Goal: Task Accomplishment & Management: Use online tool/utility

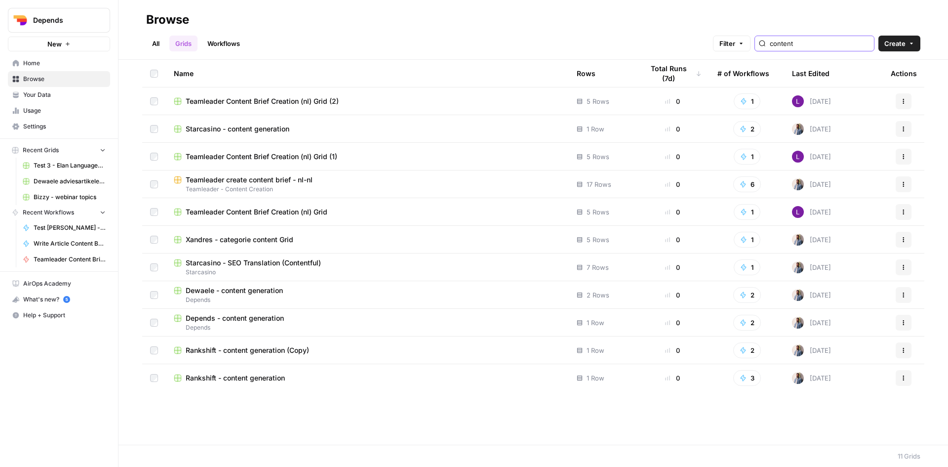
click at [816, 39] on input "content" at bounding box center [820, 44] width 100 height 10
click at [226, 41] on link "Workflows" at bounding box center [224, 44] width 44 height 16
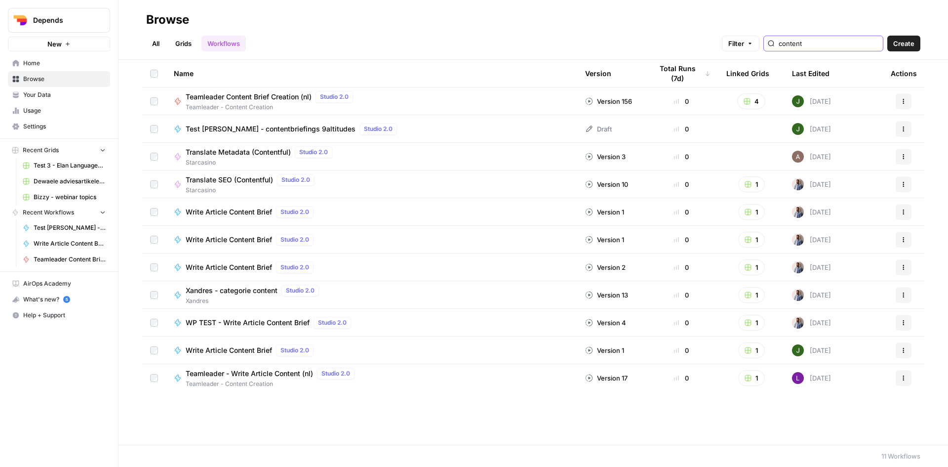
drag, startPoint x: 838, startPoint y: 41, endPoint x: 733, endPoint y: 43, distance: 105.3
click at [733, 43] on div "All Grids Workflows Filter content Create" at bounding box center [533, 40] width 775 height 24
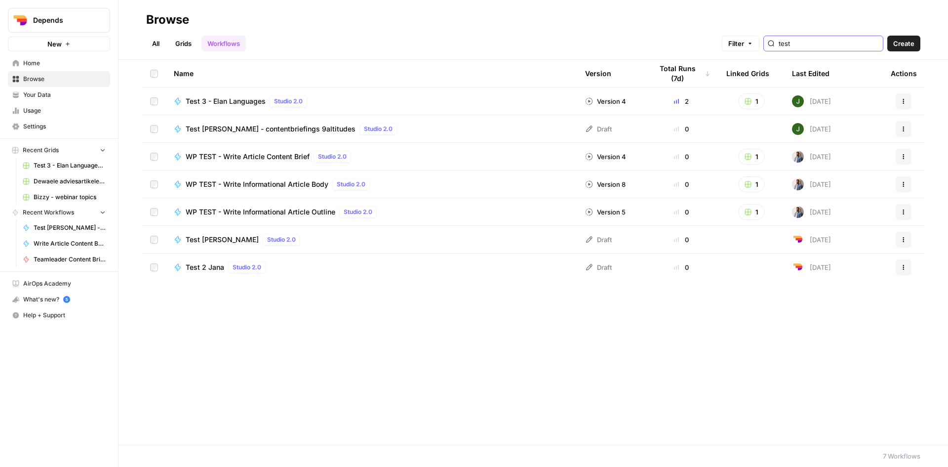
type input "test"
click at [426, 71] on div "Name" at bounding box center [372, 73] width 396 height 27
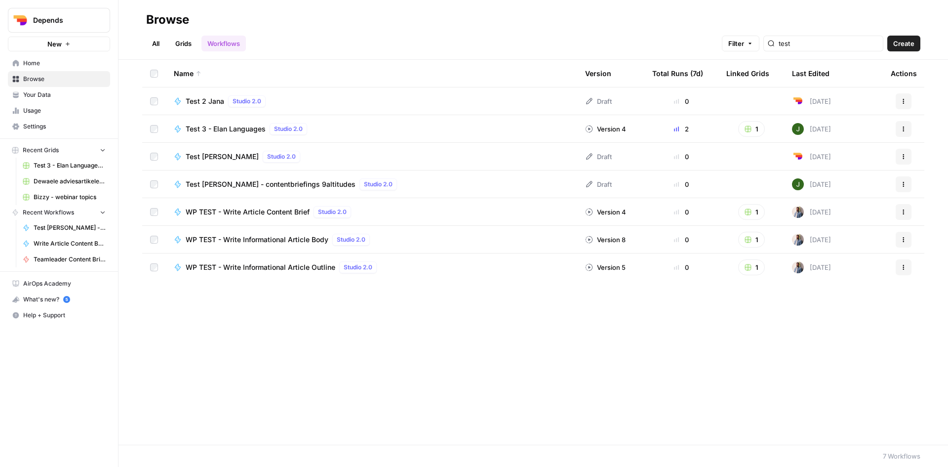
click at [901, 133] on button "Actions" at bounding box center [904, 129] width 16 height 16
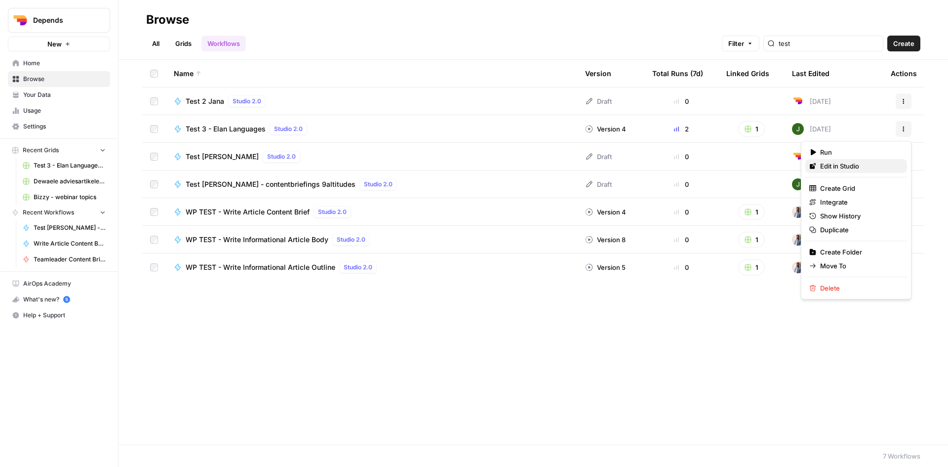
click at [864, 166] on span "Edit in Studio" at bounding box center [859, 166] width 79 height 10
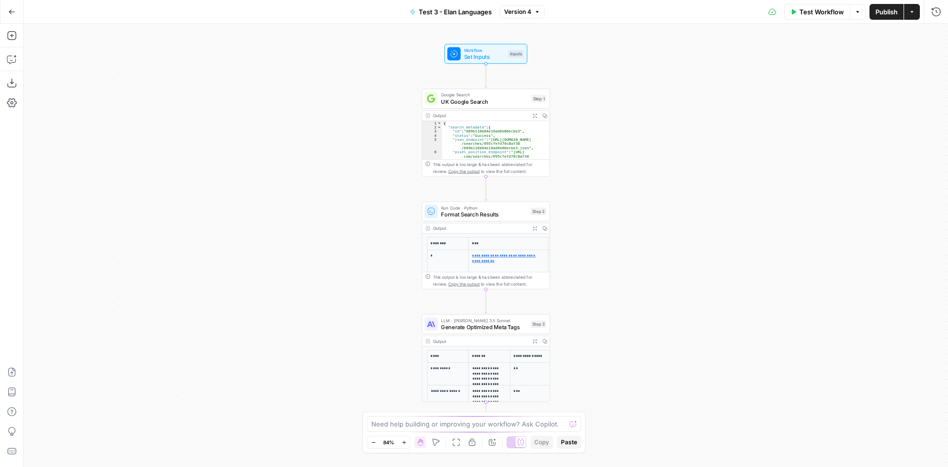
click at [819, 14] on span "Test Workflow" at bounding box center [822, 12] width 44 height 10
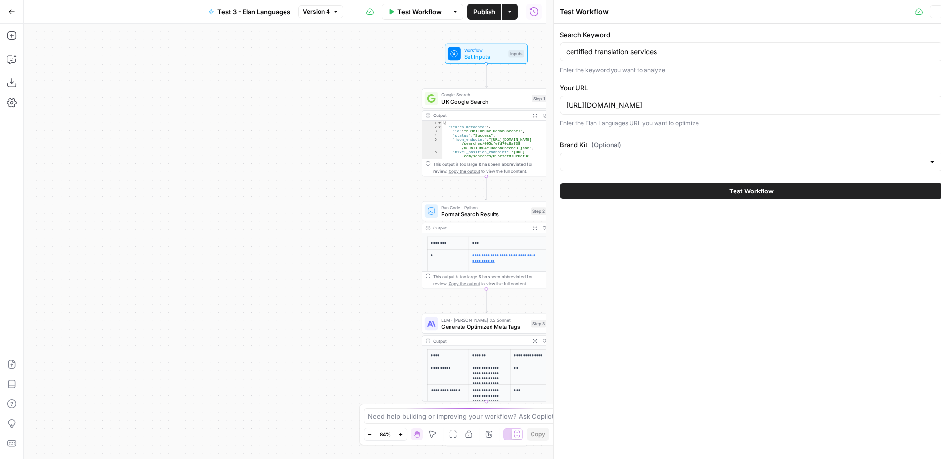
type input "ELAN Languages"
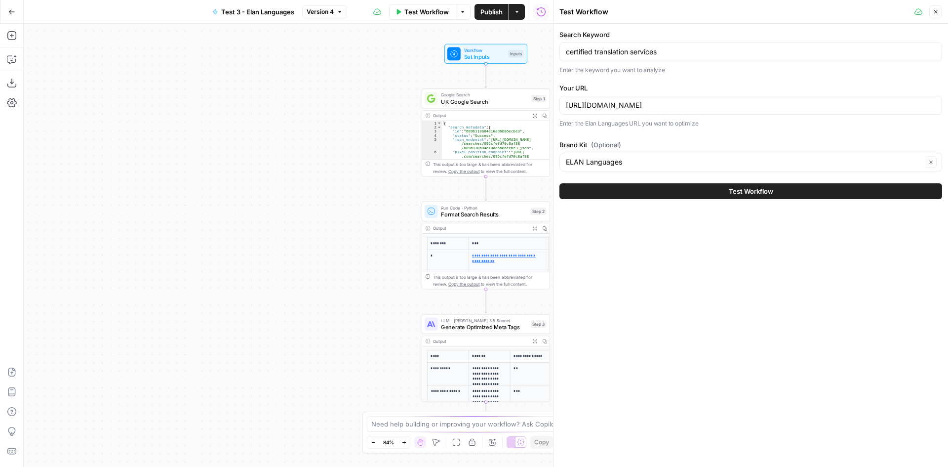
click at [753, 192] on span "Test Workflow" at bounding box center [751, 191] width 44 height 10
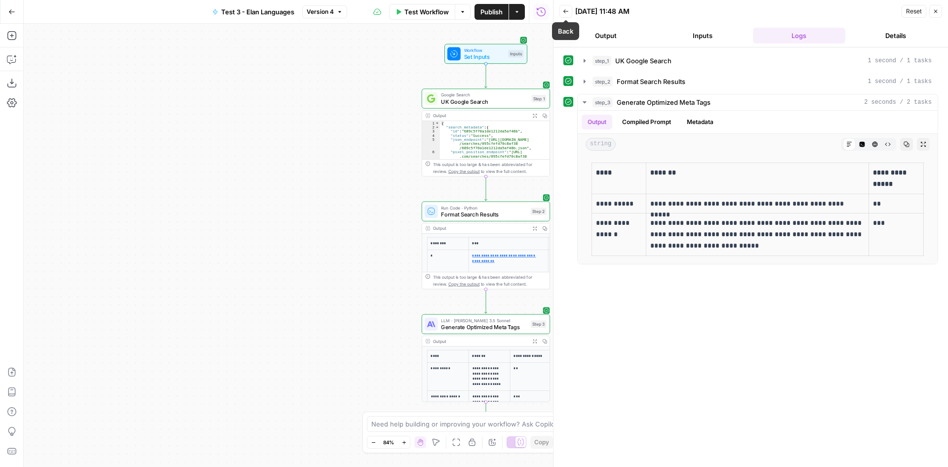
click at [569, 13] on icon "button" at bounding box center [566, 11] width 6 height 6
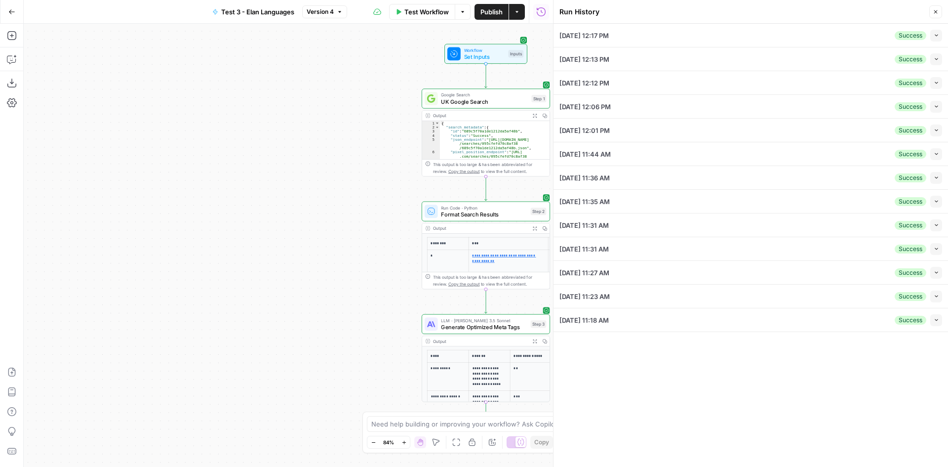
click at [429, 12] on span "Test Workflow" at bounding box center [427, 12] width 44 height 10
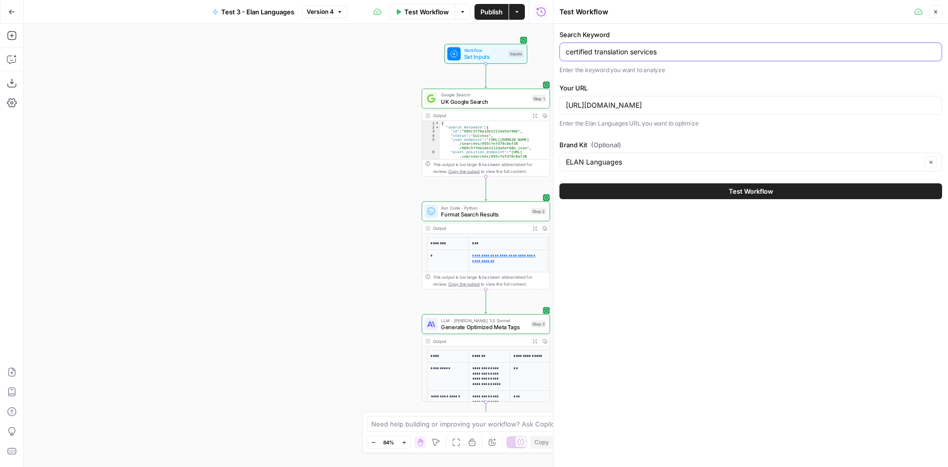
drag, startPoint x: 670, startPoint y: 49, endPoint x: 531, endPoint y: 51, distance: 139.8
click at [531, 51] on body "Depends New Home Browse Your Data Usage Settings Recent Grids Test 3 - Elan Lan…" at bounding box center [474, 233] width 948 height 467
click at [690, 54] on input "certified translation services" at bounding box center [751, 52] width 370 height 10
drag, startPoint x: 682, startPoint y: 51, endPoint x: 528, endPoint y: 53, distance: 154.1
click at [528, 53] on body "Depends New Home Browse Your Data Usage Settings Recent Grids Test 3 - Elan Lan…" at bounding box center [474, 233] width 948 height 467
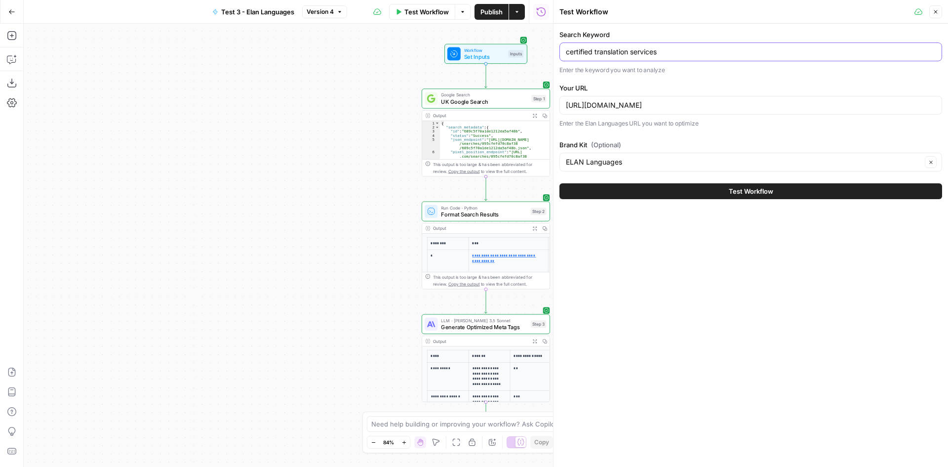
drag, startPoint x: 677, startPoint y: 49, endPoint x: 560, endPoint y: 52, distance: 116.6
click at [560, 52] on div "certified translation services" at bounding box center [751, 51] width 383 height 19
paste input "seo"
type input "seo translation services"
drag, startPoint x: 798, startPoint y: 105, endPoint x: 563, endPoint y: 108, distance: 235.1
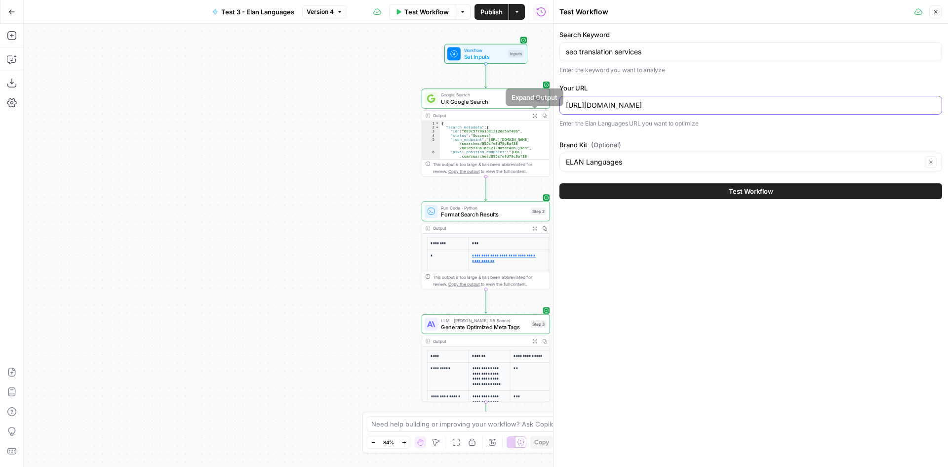
click at [563, 108] on div "[URL][DOMAIN_NAME]" at bounding box center [751, 105] width 383 height 19
paste input "seo"
type input "[URL][DOMAIN_NAME]"
click at [715, 189] on button "Test Workflow" at bounding box center [751, 191] width 383 height 16
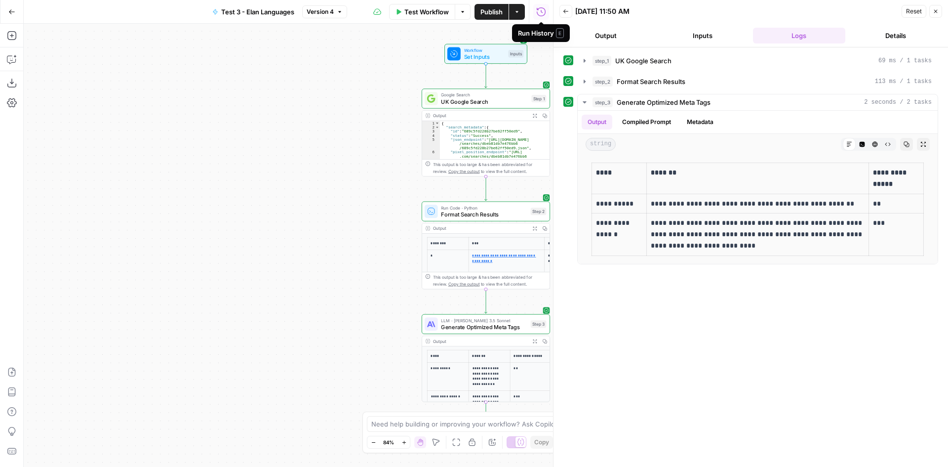
click at [416, 12] on span "Test Workflow" at bounding box center [427, 12] width 44 height 10
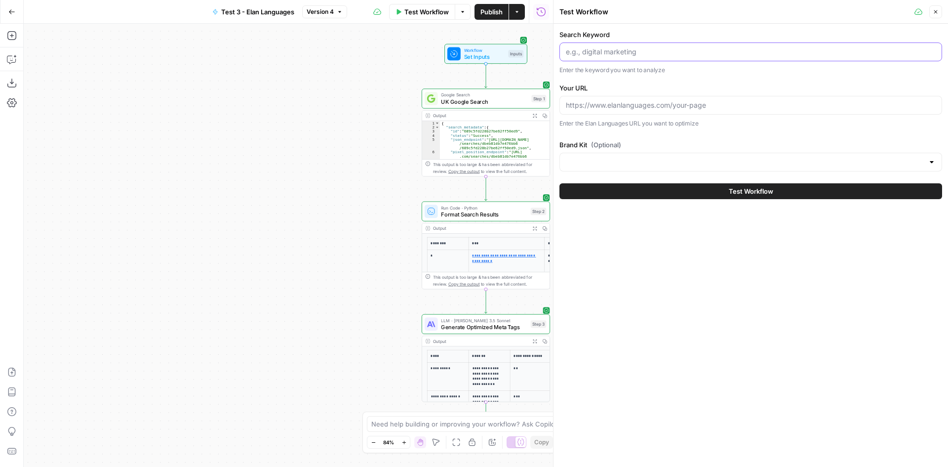
click at [620, 54] on input "Search Keyword" at bounding box center [751, 52] width 370 height 10
paste input "interpreting services"
type input "interpreting services"
click at [606, 105] on input "Your URL" at bounding box center [751, 105] width 370 height 10
paste input "[URL][DOMAIN_NAME]"
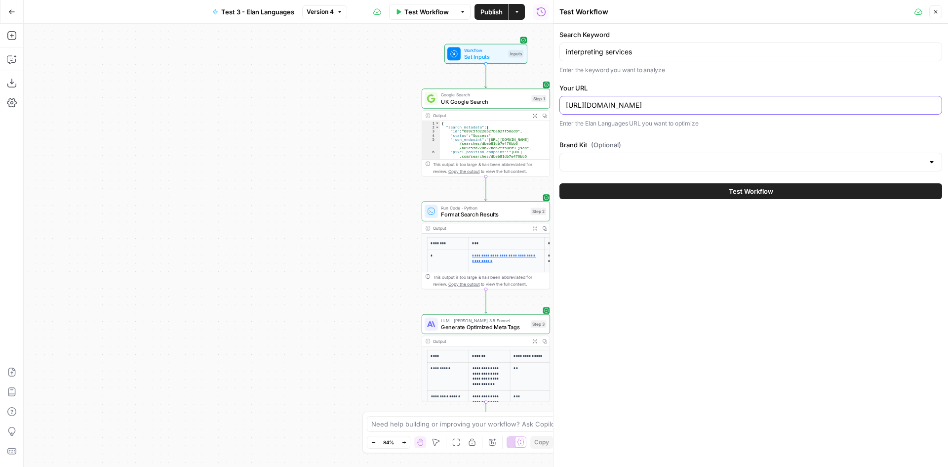
type input "[URL][DOMAIN_NAME]"
click at [648, 157] on input "Brand Kit (Optional)" at bounding box center [745, 162] width 358 height 10
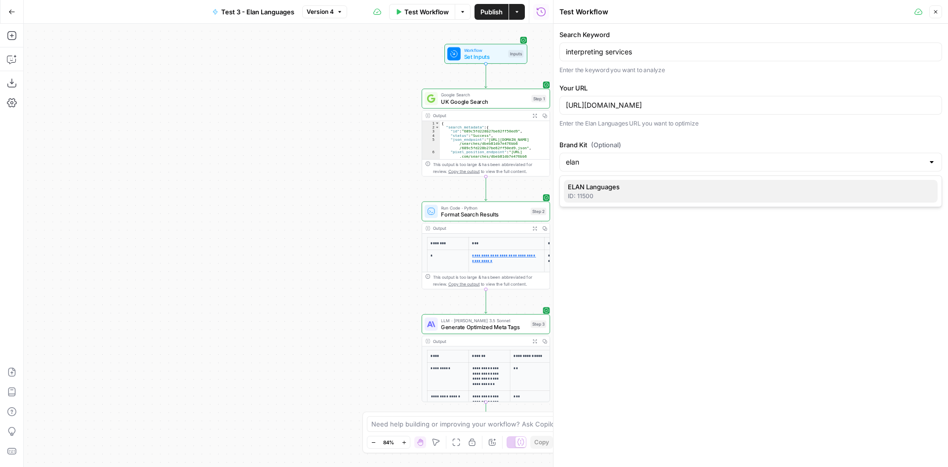
click at [627, 188] on span "ELAN Languages" at bounding box center [749, 187] width 362 height 10
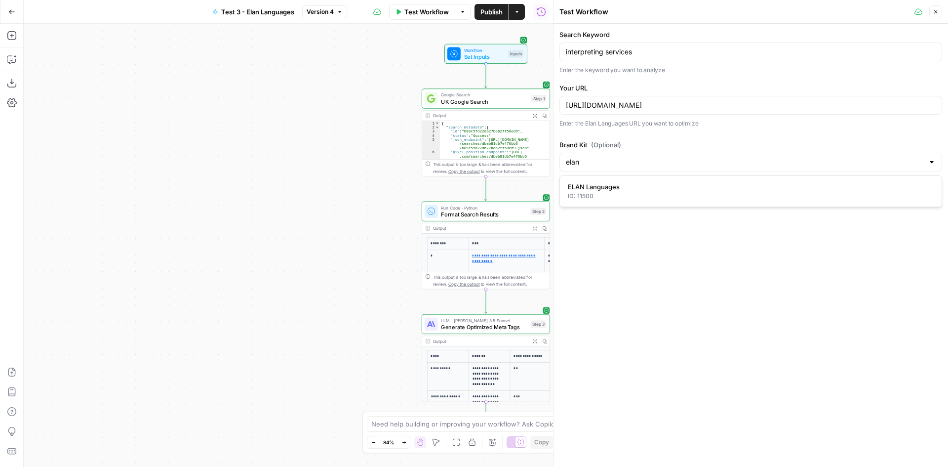
type input "ELAN Languages"
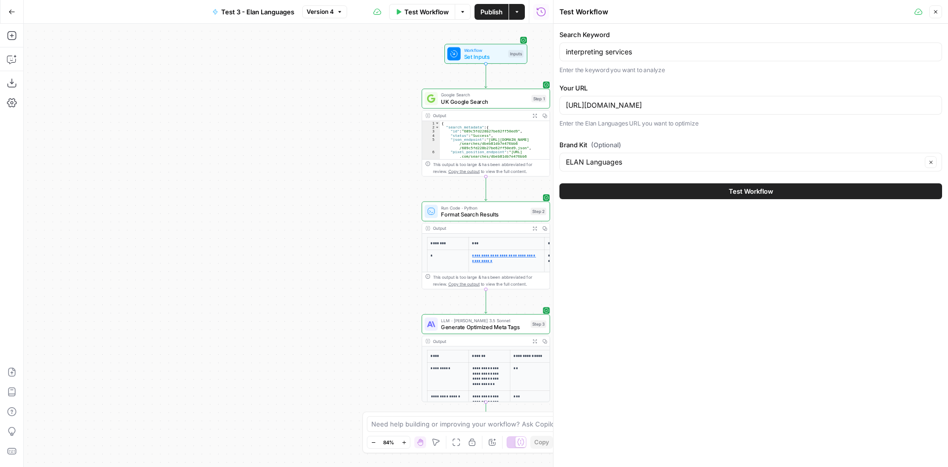
click at [632, 182] on div "Test Workflow" at bounding box center [751, 191] width 383 height 28
click at [644, 188] on button "Test Workflow" at bounding box center [751, 191] width 383 height 16
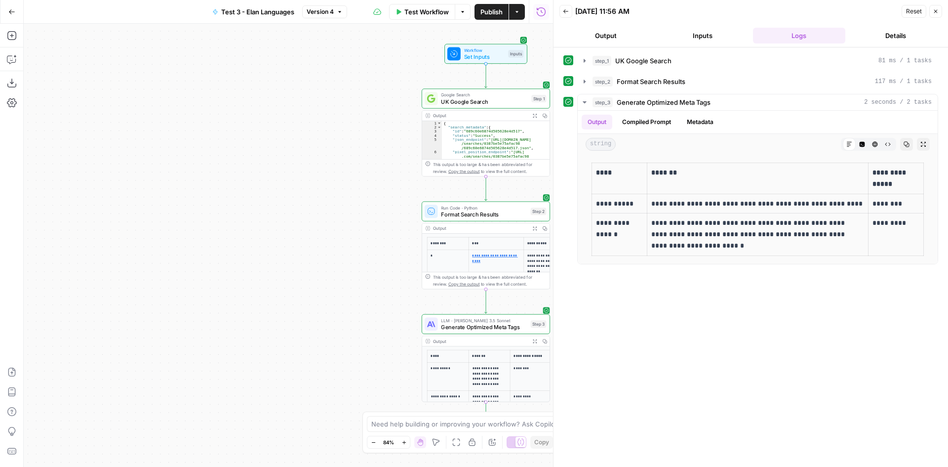
click at [424, 7] on span "Test Workflow" at bounding box center [427, 12] width 44 height 10
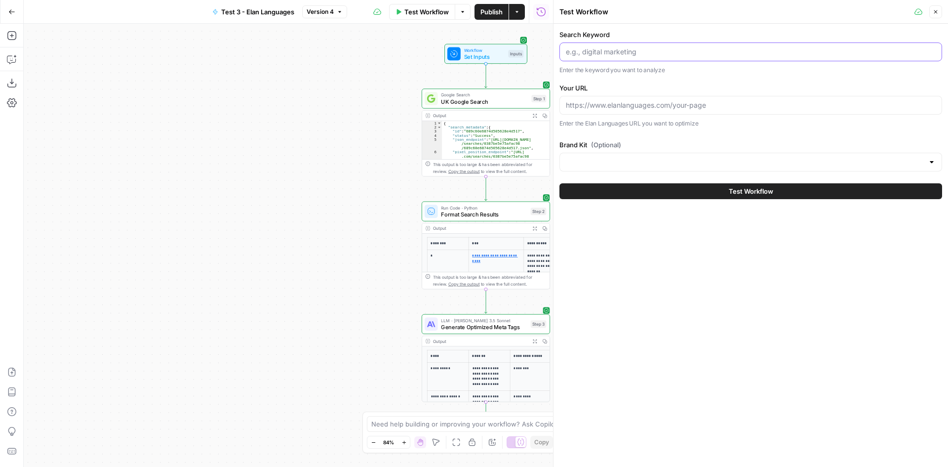
click at [601, 55] on input "Search Keyword" at bounding box center [751, 52] width 370 height 10
click at [600, 48] on input "Search Keyword" at bounding box center [751, 52] width 370 height 10
paste input "face to face interpreting services"
type input "face to face interpreting services"
click at [623, 103] on input "Your URL" at bounding box center [751, 105] width 370 height 10
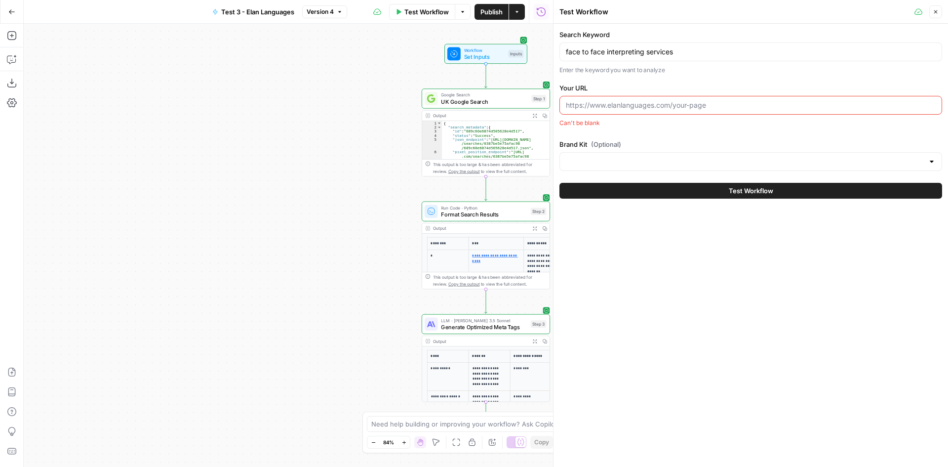
paste input "[URL][DOMAIN_NAME]"
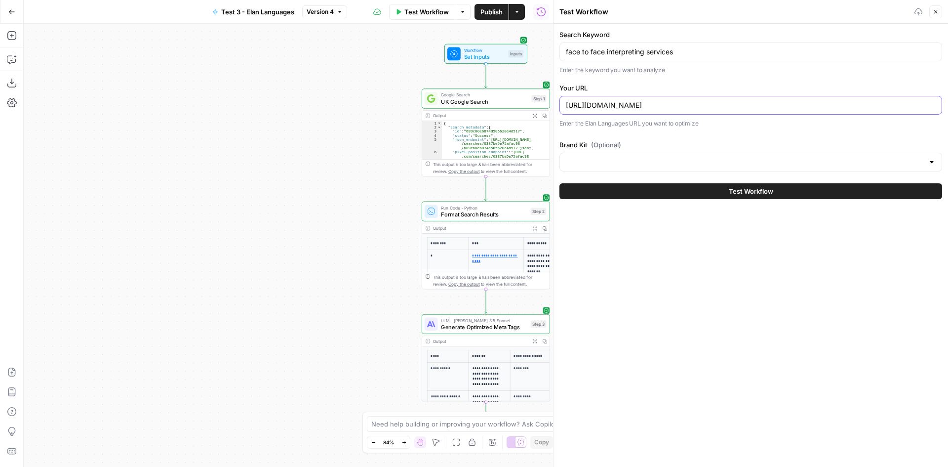
type input "[URL][DOMAIN_NAME]"
click at [610, 166] on input "Brand Kit (Optional)" at bounding box center [745, 162] width 358 height 10
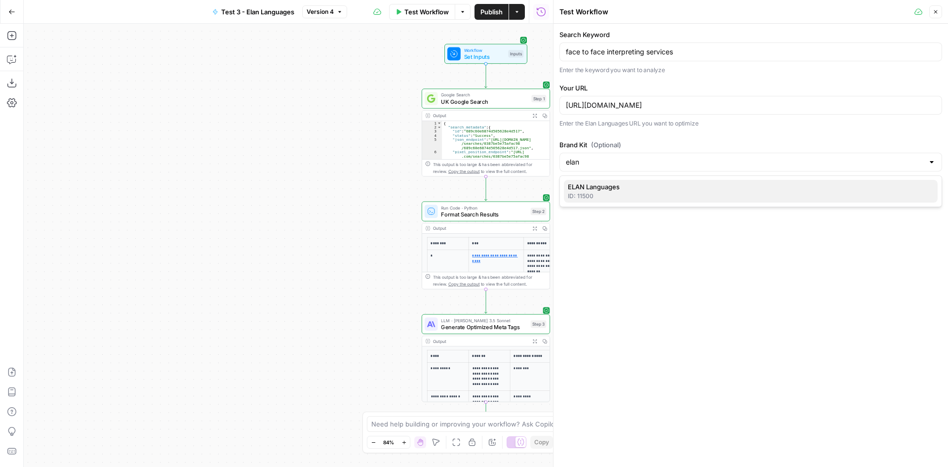
click at [617, 191] on span "ELAN Languages" at bounding box center [749, 187] width 362 height 10
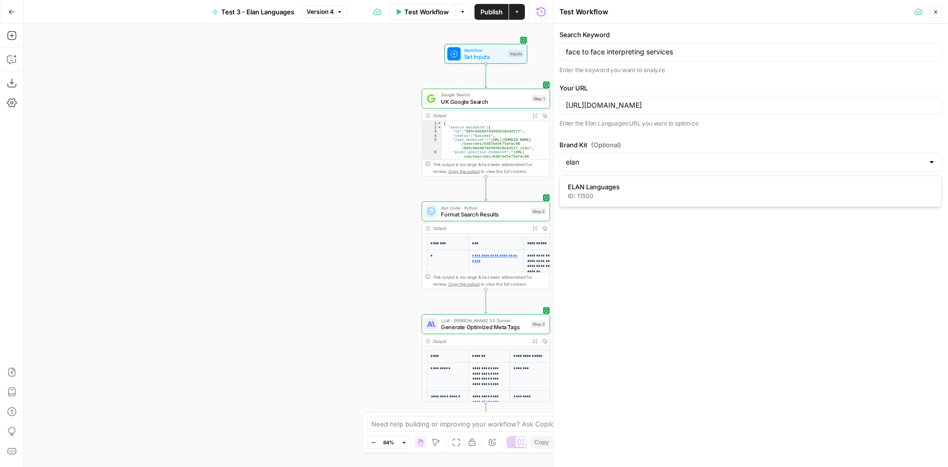
type input "ELAN Languages"
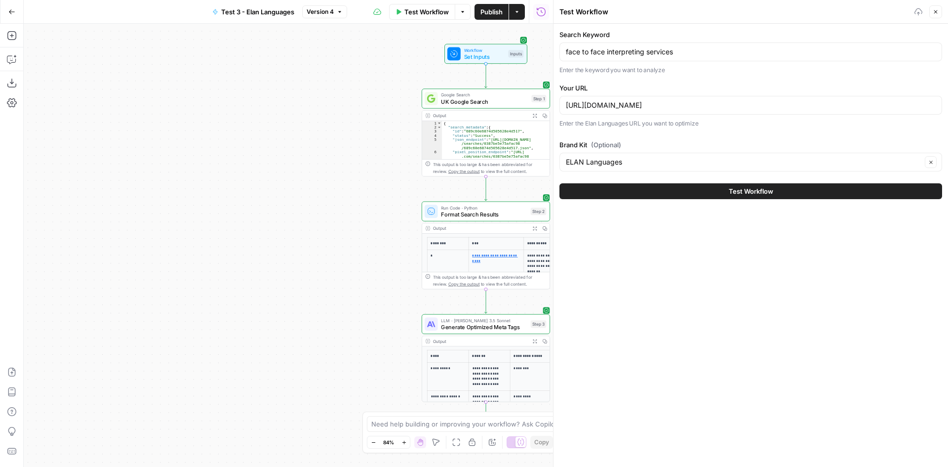
click at [673, 194] on button "Test Workflow" at bounding box center [751, 191] width 383 height 16
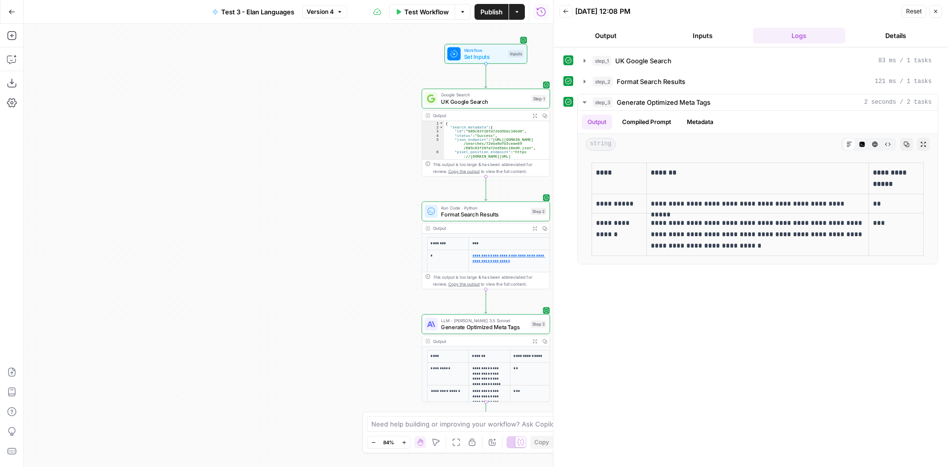
click at [415, 10] on span "Test Workflow" at bounding box center [427, 12] width 44 height 10
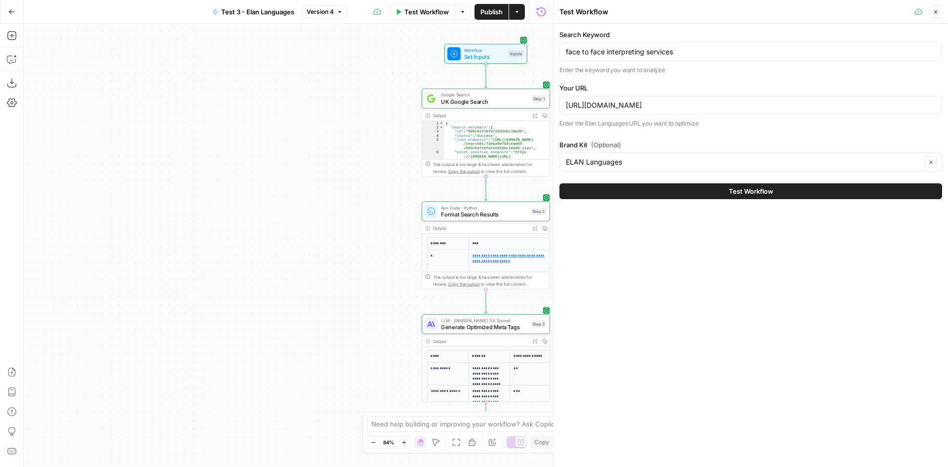
drag, startPoint x: 695, startPoint y: 46, endPoint x: 578, endPoint y: 52, distance: 117.2
click at [578, 52] on div "face to face interpreting services" at bounding box center [751, 51] width 383 height 19
drag, startPoint x: 700, startPoint y: 50, endPoint x: 559, endPoint y: 51, distance: 141.3
click at [559, 51] on div "Search Keyword face to face interpreting services Enter the keyword you want to…" at bounding box center [751, 114] width 395 height 181
paste input "remot"
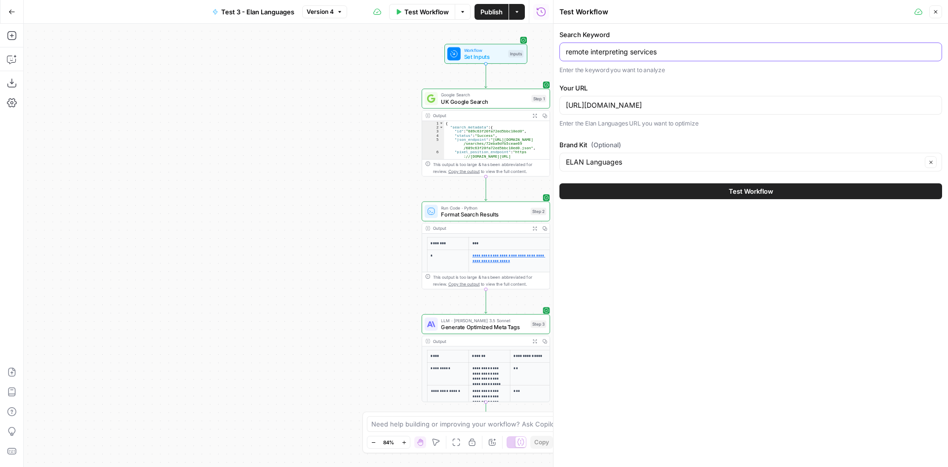
type input "remote interpreting services"
drag, startPoint x: 840, startPoint y: 107, endPoint x: 565, endPoint y: 106, distance: 274.6
click at [565, 106] on div "[URL][DOMAIN_NAME]" at bounding box center [751, 105] width 383 height 19
paste input "remot"
type input "[URL][DOMAIN_NAME]"
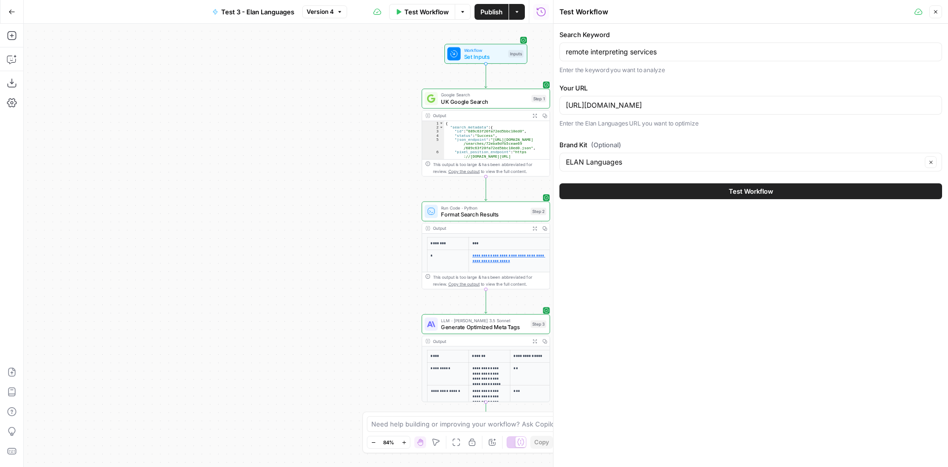
click at [718, 193] on button "Test Workflow" at bounding box center [751, 191] width 383 height 16
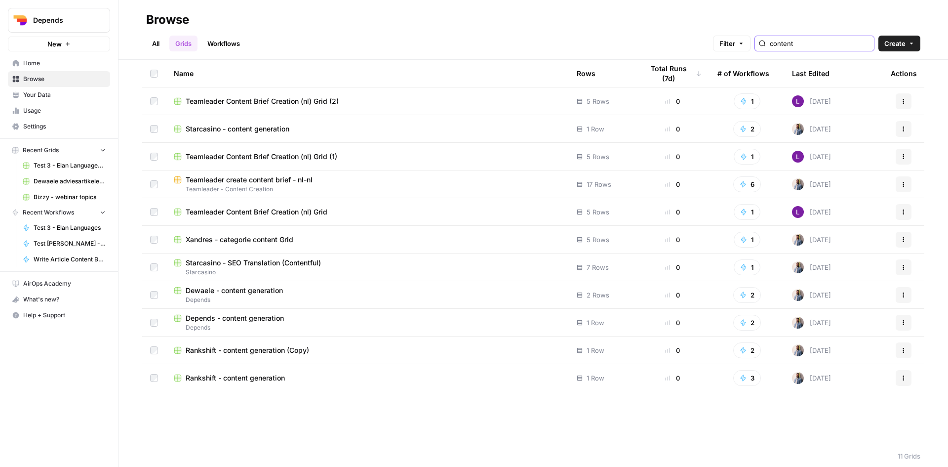
click at [799, 45] on input "content" at bounding box center [820, 44] width 100 height 10
drag, startPoint x: 817, startPoint y: 42, endPoint x: 751, endPoint y: 43, distance: 65.7
click at [0, 0] on div "Filter content" at bounding box center [0, 0] width 0 height 0
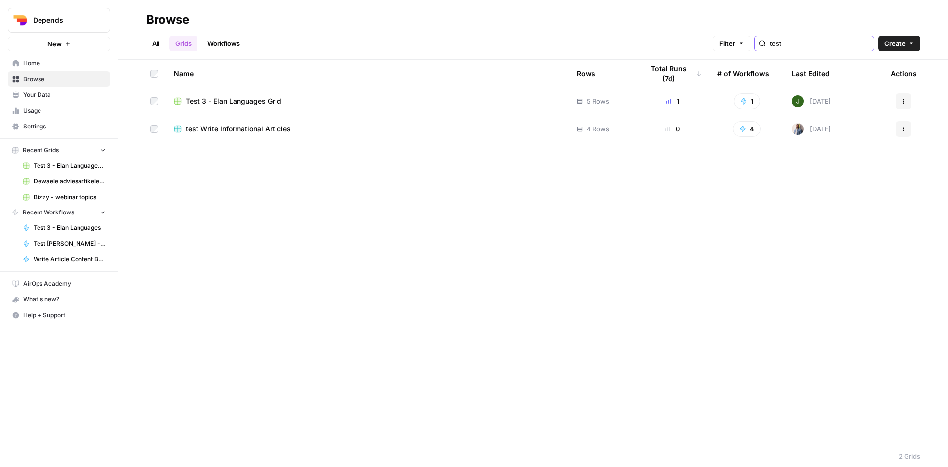
type input "test"
click at [260, 102] on span "Test 3 - Elan Languages Grid" at bounding box center [234, 101] width 96 height 10
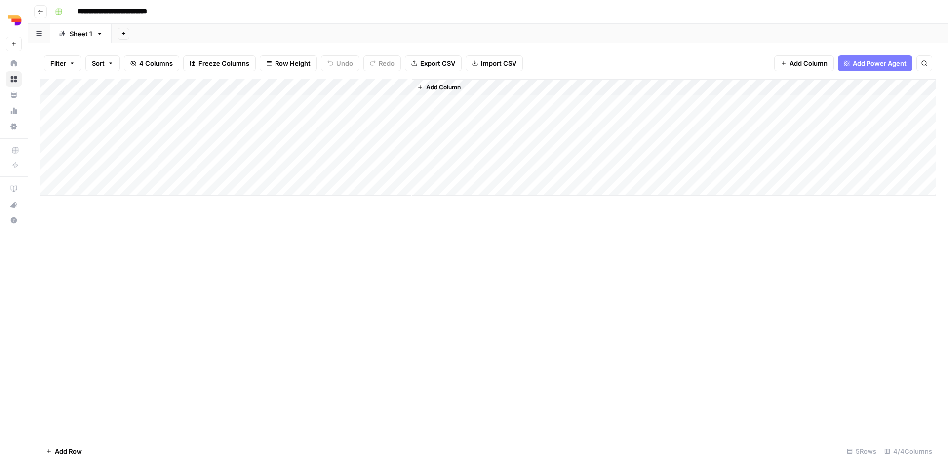
click at [79, 117] on div "Add Column" at bounding box center [488, 137] width 897 height 117
click at [82, 117] on div "Add Column" at bounding box center [488, 137] width 897 height 117
click at [82, 117] on textarea at bounding box center [134, 121] width 158 height 14
click at [408, 238] on div "Add Column" at bounding box center [488, 257] width 897 height 356
click at [112, 119] on div "Add Column" at bounding box center [488, 137] width 897 height 117
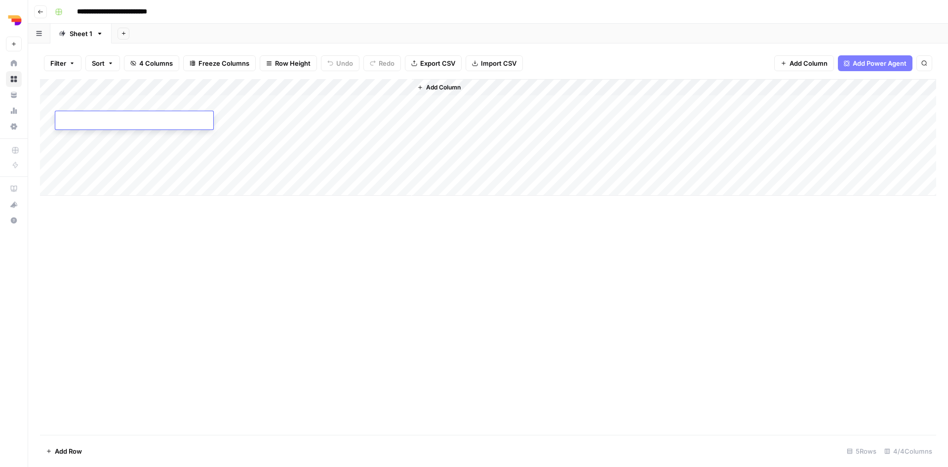
type textarea "**********"
click at [236, 263] on div "Add Column" at bounding box center [488, 257] width 897 height 356
click at [188, 116] on div "Add Column" at bounding box center [488, 137] width 897 height 117
click at [173, 124] on div "Add Column" at bounding box center [488, 137] width 897 height 117
click at [173, 124] on textarea at bounding box center [223, 121] width 158 height 14
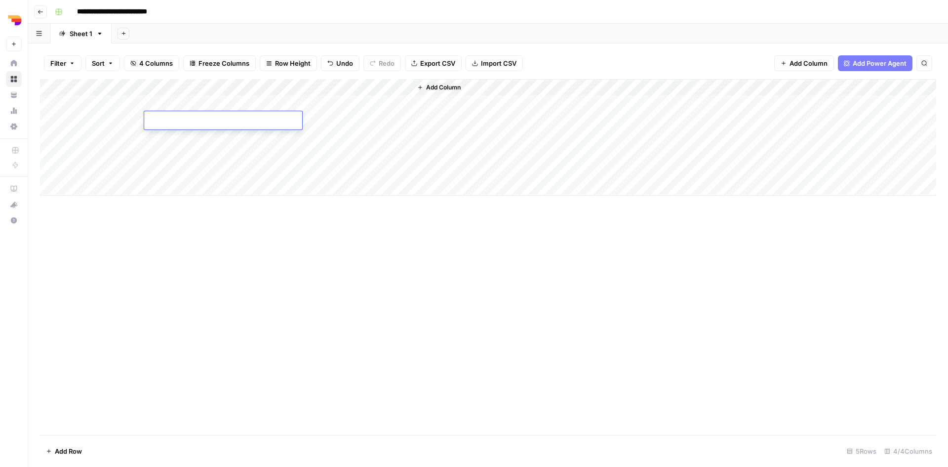
type textarea "**********"
click at [250, 218] on div "Add Column" at bounding box center [488, 257] width 897 height 356
click at [277, 120] on div "Add Column" at bounding box center [488, 137] width 897 height 117
click at [378, 122] on div "Add Column" at bounding box center [488, 137] width 897 height 117
click at [405, 123] on div "Add Column" at bounding box center [488, 137] width 897 height 117
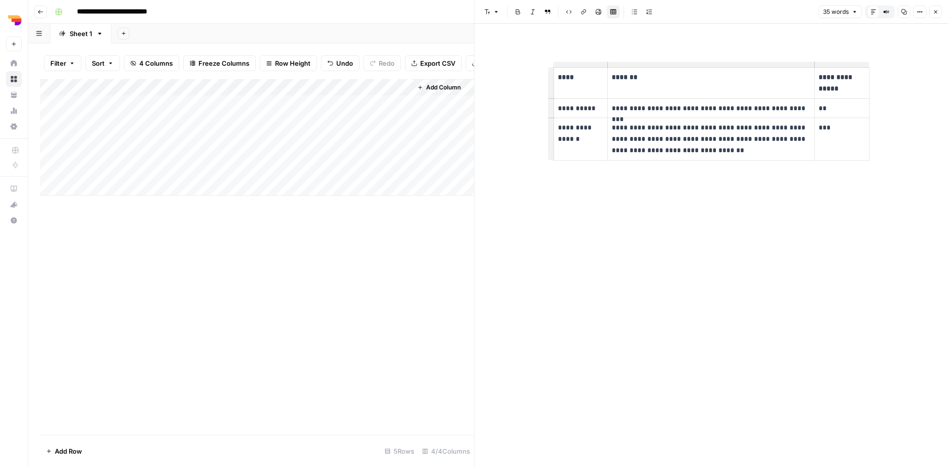
click at [83, 142] on div "Add Column" at bounding box center [257, 137] width 434 height 117
click at [89, 142] on div "Add Column" at bounding box center [257, 137] width 434 height 117
click at [89, 142] on textarea at bounding box center [134, 145] width 158 height 14
type textarea "**********"
click at [228, 267] on div "Add Column" at bounding box center [257, 257] width 434 height 356
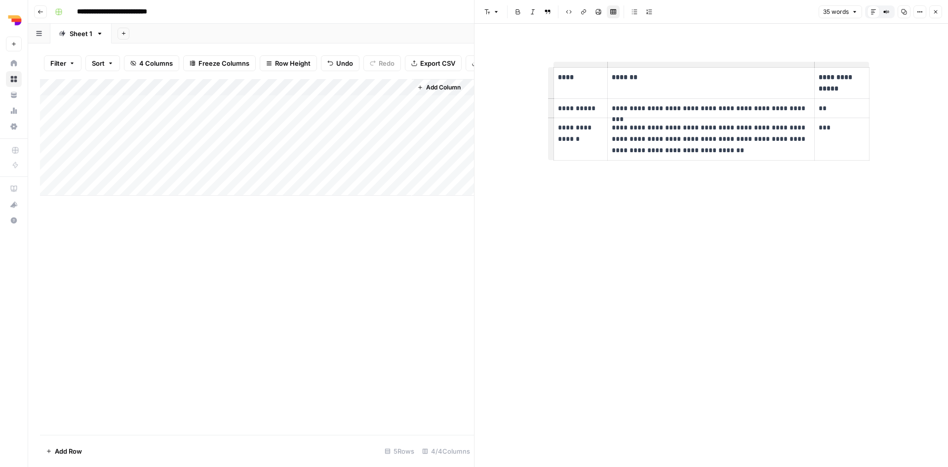
click at [173, 138] on div "Add Column" at bounding box center [257, 137] width 434 height 117
type textarea "**********"
click at [310, 237] on div "Add Column" at bounding box center [257, 257] width 434 height 356
click at [278, 142] on div "Add Column" at bounding box center [257, 137] width 434 height 117
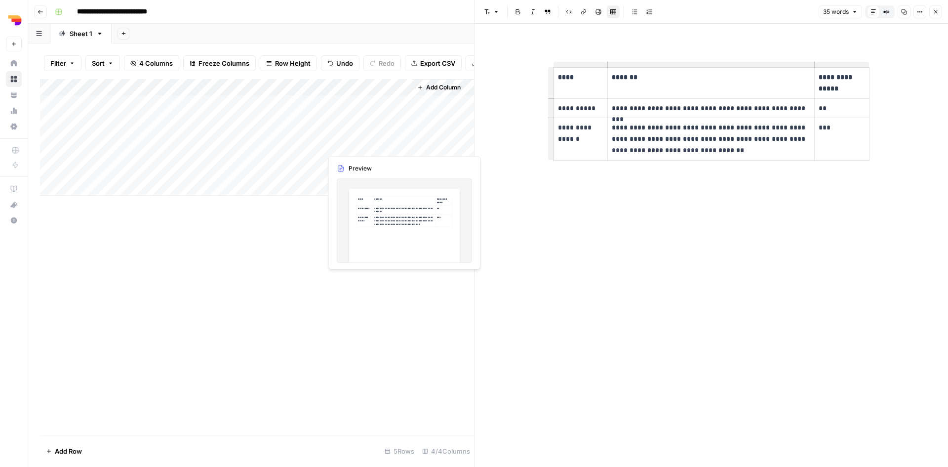
click at [351, 145] on div "Add Column" at bounding box center [257, 137] width 434 height 117
click at [403, 145] on div "Add Column" at bounding box center [257, 137] width 434 height 117
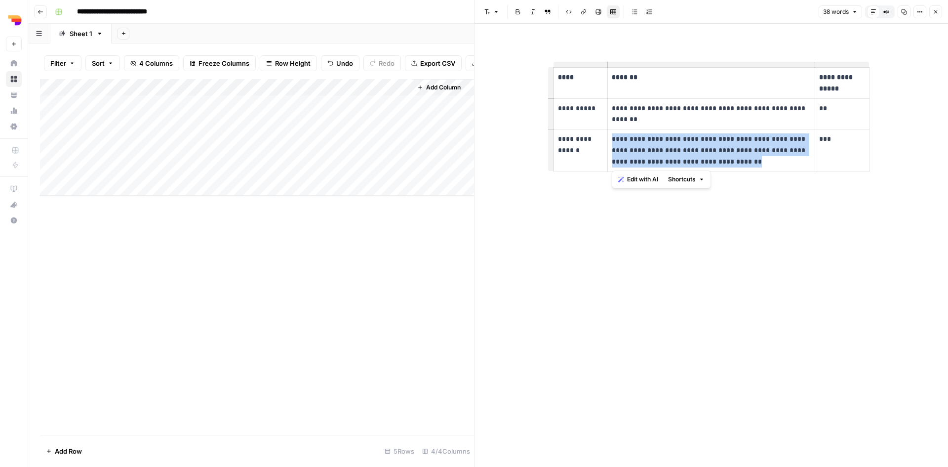
drag, startPoint x: 707, startPoint y: 164, endPoint x: 614, endPoint y: 140, distance: 96.4
click at [614, 140] on p "**********" at bounding box center [711, 150] width 199 height 34
copy p "**********"
click at [86, 156] on div "Add Column" at bounding box center [257, 137] width 434 height 117
click at [160, 156] on div "Add Column" at bounding box center [257, 137] width 434 height 117
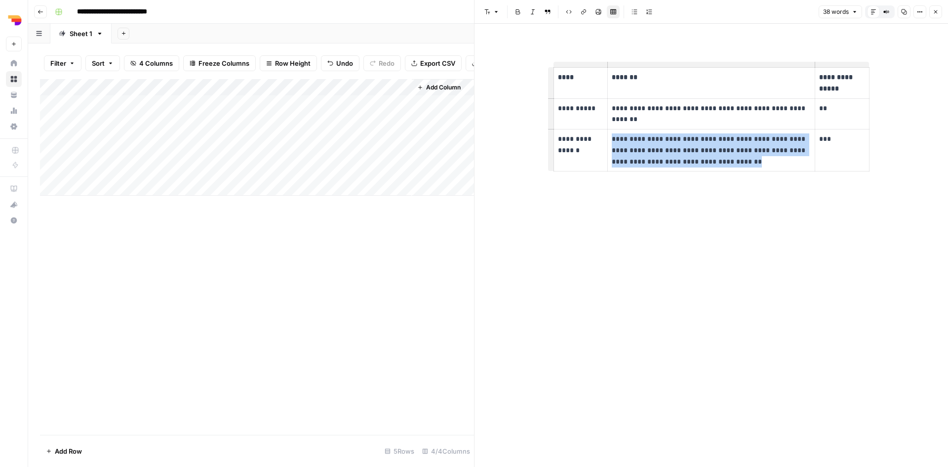
click at [98, 159] on div "Add Column" at bounding box center [257, 137] width 434 height 117
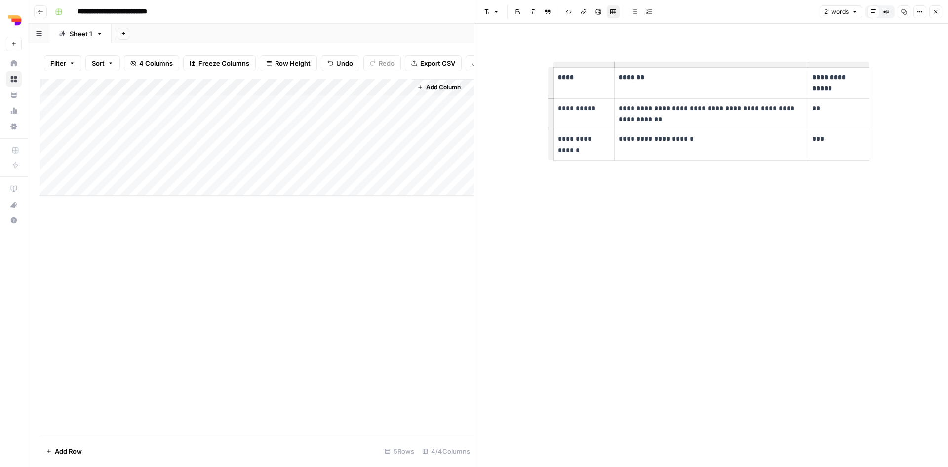
click at [185, 161] on div "Add Column" at bounding box center [257, 137] width 434 height 117
click at [113, 160] on div "Add Column" at bounding box center [257, 137] width 434 height 117
type textarea "**********"
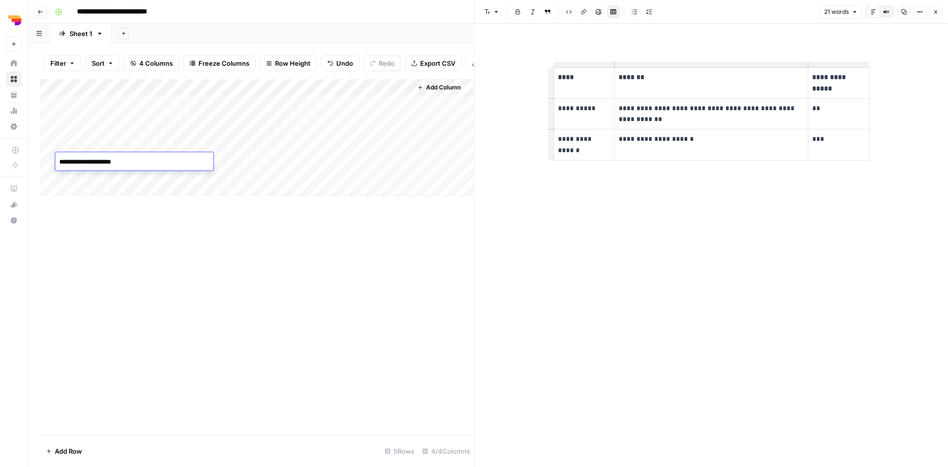
click at [239, 249] on div "Add Column" at bounding box center [257, 257] width 434 height 356
click at [178, 161] on div "Add Column" at bounding box center [257, 137] width 434 height 117
type textarea "**********"
click at [365, 162] on div "Add Column" at bounding box center [257, 137] width 434 height 117
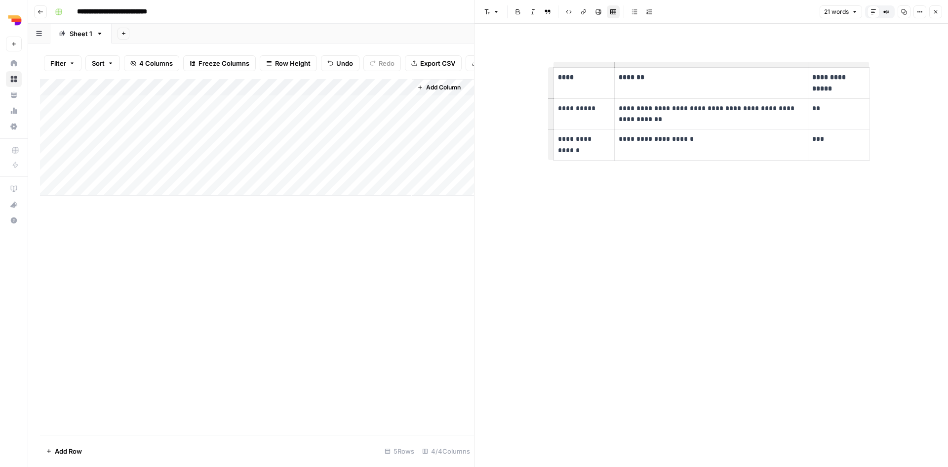
click at [278, 160] on div "Add Column" at bounding box center [257, 137] width 434 height 117
click at [403, 164] on div "Add Column" at bounding box center [257, 137] width 434 height 117
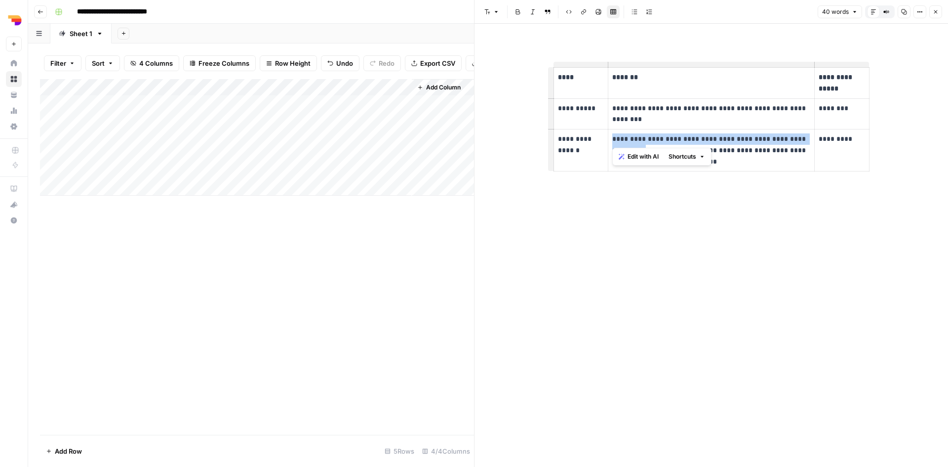
drag, startPoint x: 807, startPoint y: 140, endPoint x: 610, endPoint y: 141, distance: 197.1
click at [610, 141] on td "**********" at bounding box center [712, 150] width 206 height 42
copy p "**********"
click at [89, 174] on div "Add Column" at bounding box center [257, 137] width 434 height 117
click at [103, 175] on div "Add Column" at bounding box center [257, 137] width 434 height 117
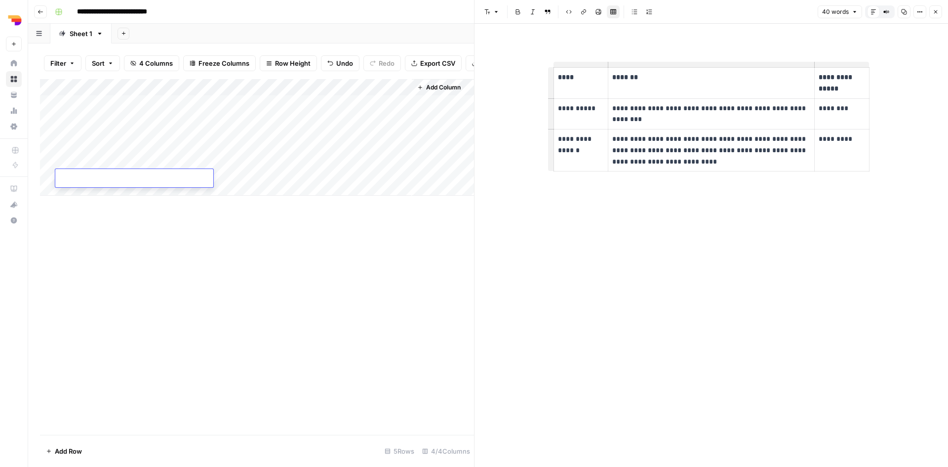
type textarea "**********"
click at [239, 208] on div "Add Column" at bounding box center [257, 257] width 434 height 356
click at [185, 175] on div "Add Column" at bounding box center [257, 137] width 434 height 117
type textarea "**********"
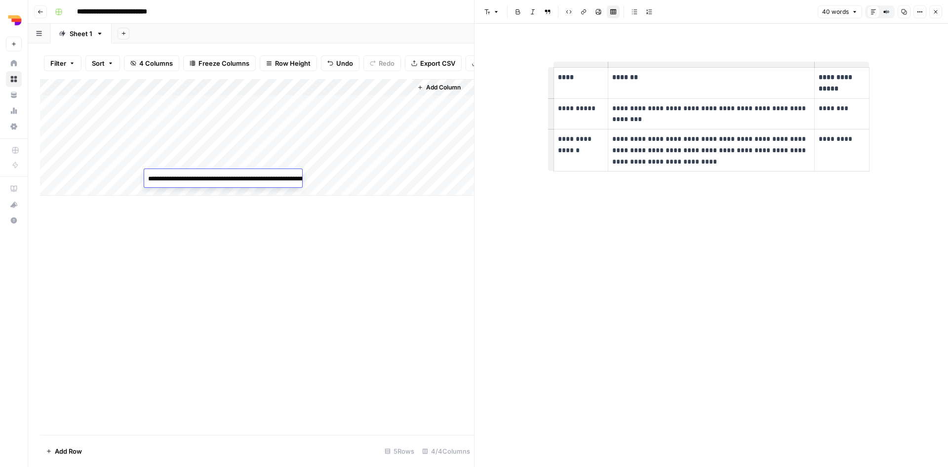
click at [232, 218] on div "Add Column" at bounding box center [257, 257] width 434 height 356
click at [273, 177] on div "Add Column" at bounding box center [257, 137] width 434 height 117
click at [404, 177] on div "Add Column" at bounding box center [257, 137] width 434 height 117
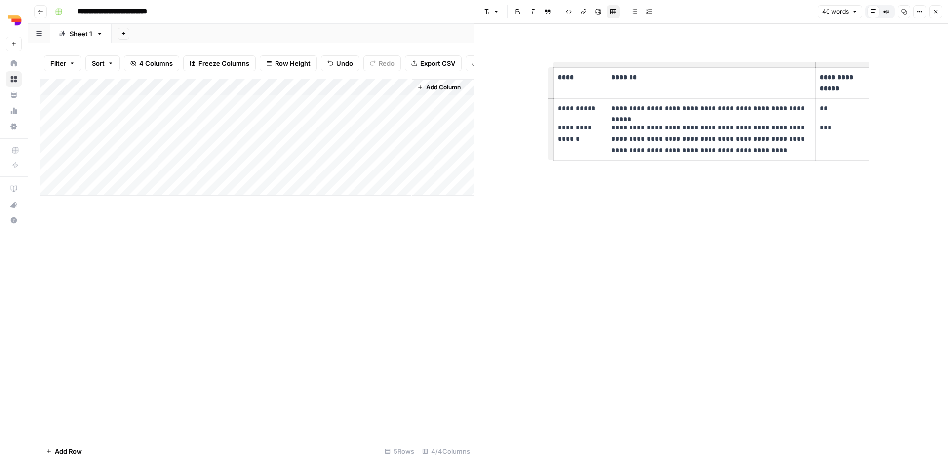
click at [83, 196] on div "Add Column" at bounding box center [257, 137] width 434 height 117
click at [80, 188] on div at bounding box center [134, 195] width 158 height 18
click at [90, 195] on textarea at bounding box center [134, 196] width 158 height 14
paste textarea "**********"
type textarea "**********"
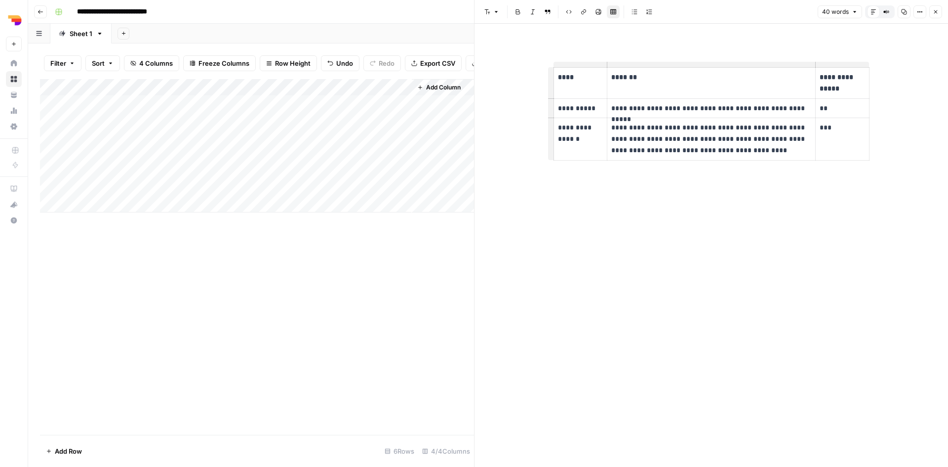
click at [289, 256] on div "Add Column" at bounding box center [257, 257] width 434 height 356
click at [179, 190] on div "Add Column" at bounding box center [257, 145] width 434 height 133
type textarea "**********"
click at [348, 309] on div "Add Column" at bounding box center [257, 257] width 434 height 356
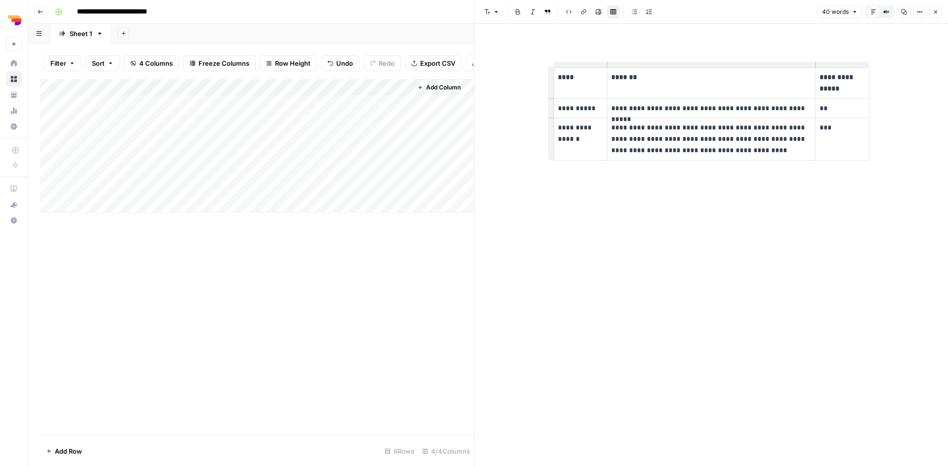
click at [277, 193] on div "Add Column" at bounding box center [257, 145] width 434 height 133
